Goal: Information Seeking & Learning: Understand process/instructions

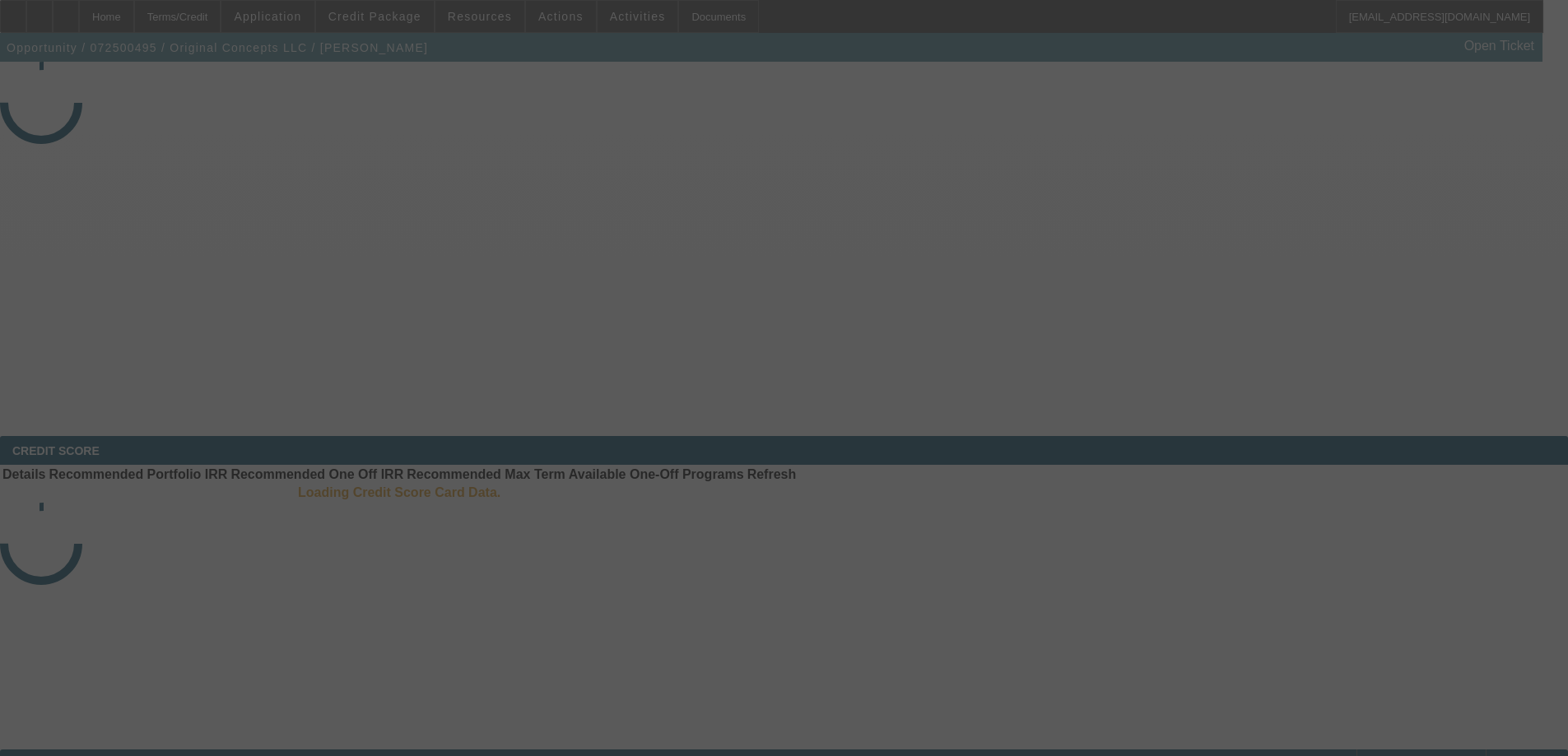
select select "3"
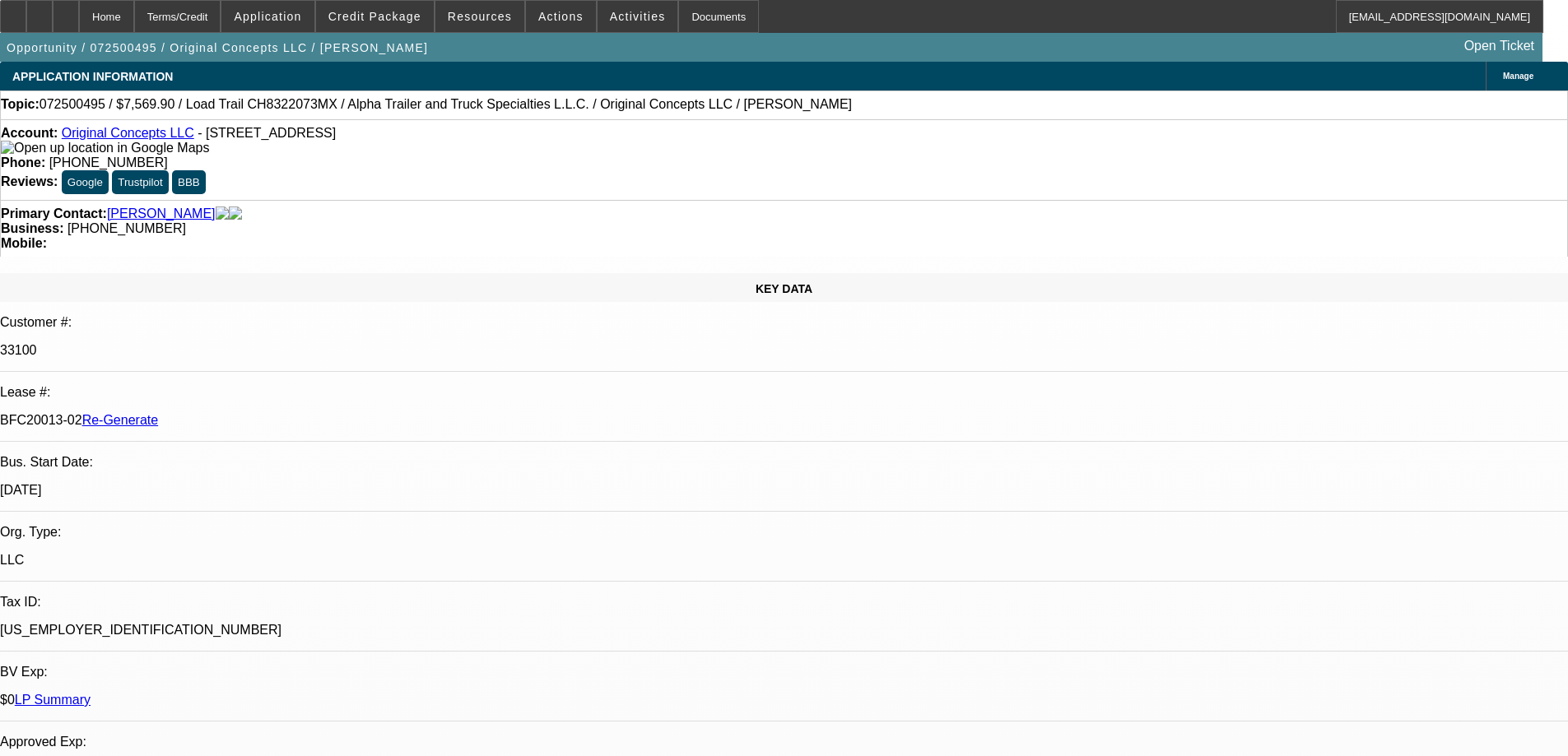
select select "0"
select select "2"
select select "0"
select select "1"
select select "2"
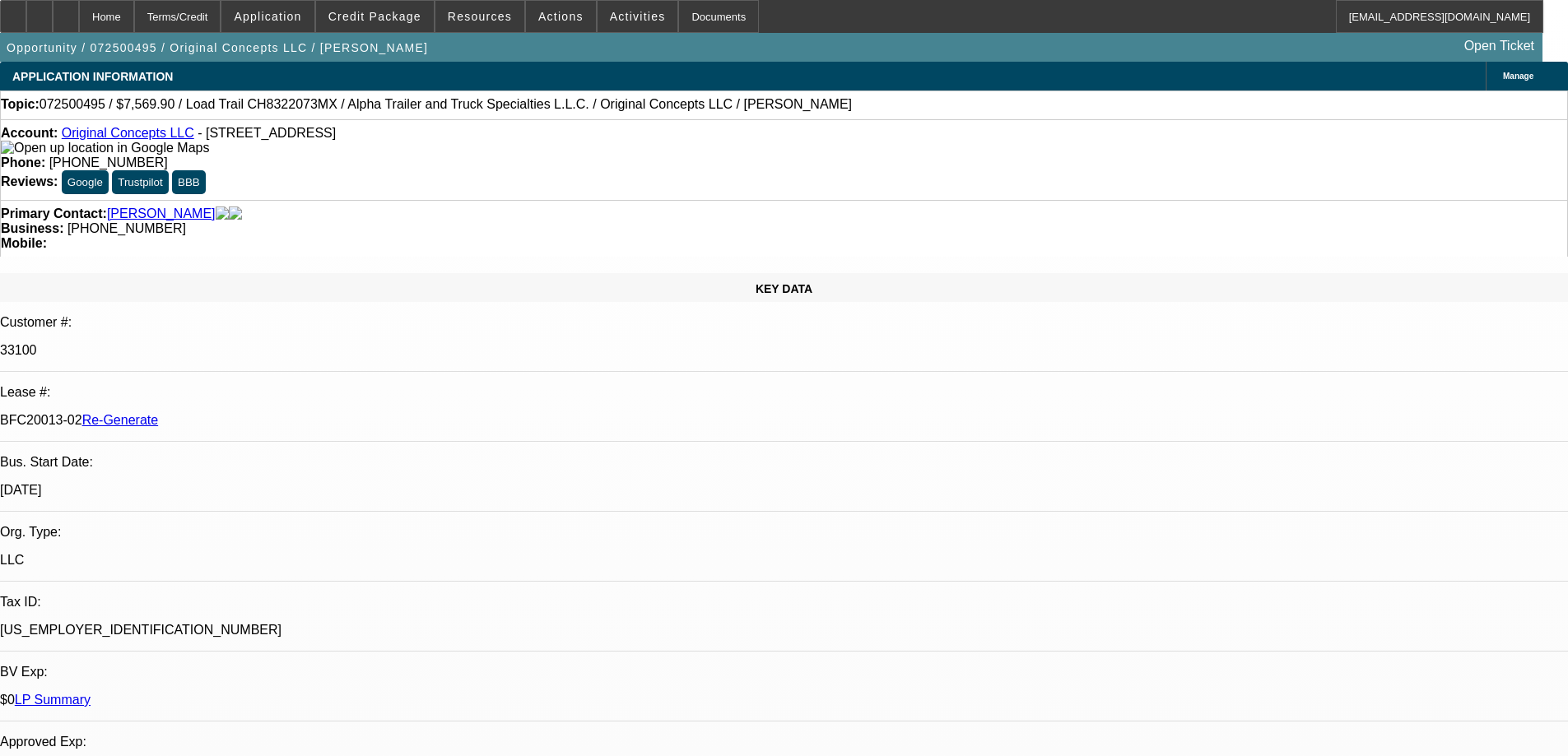
select select "6"
click at [684, 4] on div "Documents" at bounding box center [718, 16] width 81 height 33
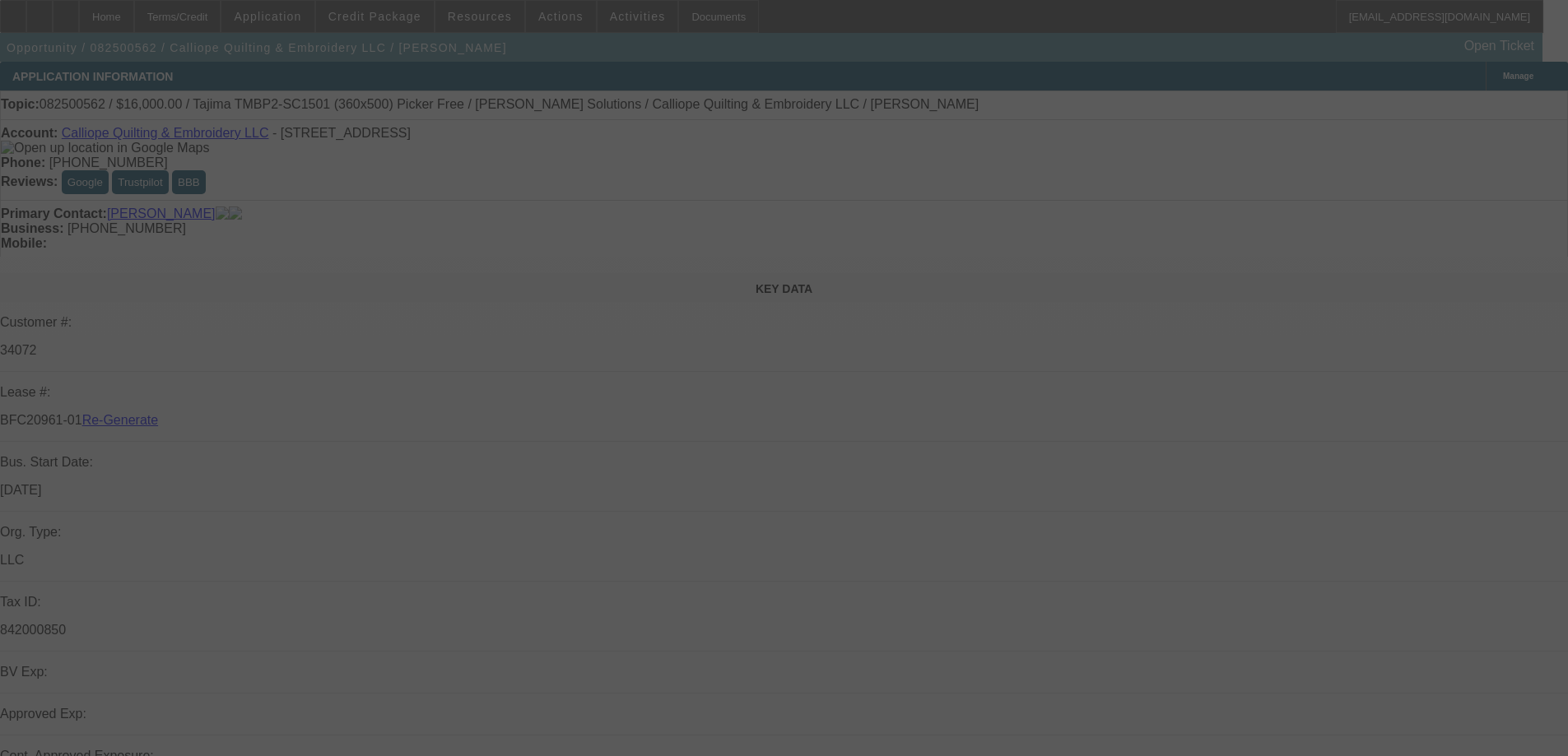
select select "3"
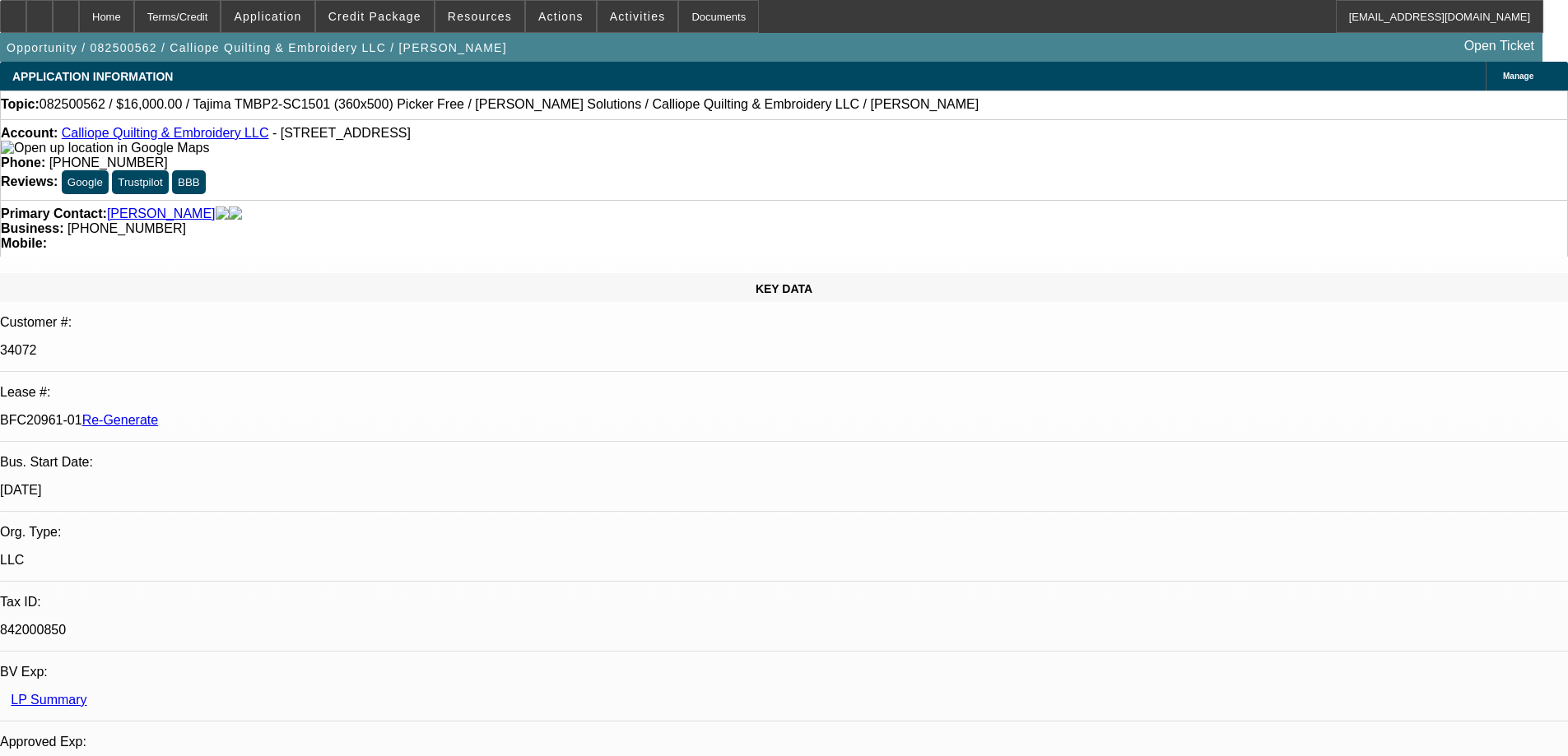
select select "0"
select select "2"
select select "0.1"
select select "4"
